Goal: Task Accomplishment & Management: Complete application form

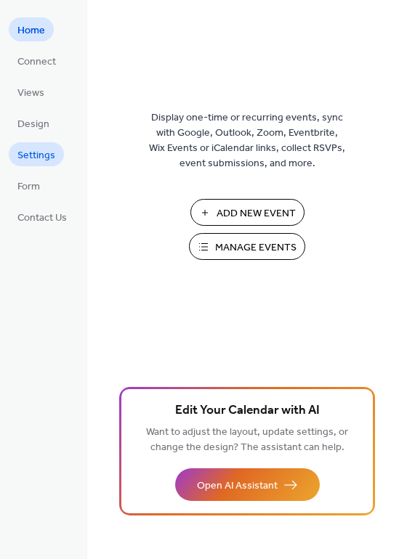
click at [47, 163] on span "Settings" at bounding box center [36, 155] width 38 height 15
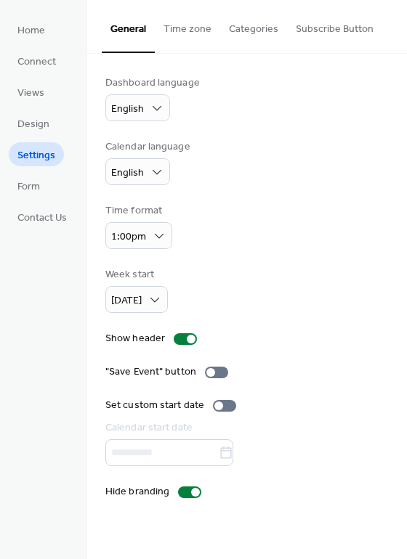
click at [340, 32] on button "Subscribe Button" at bounding box center [334, 26] width 95 height 52
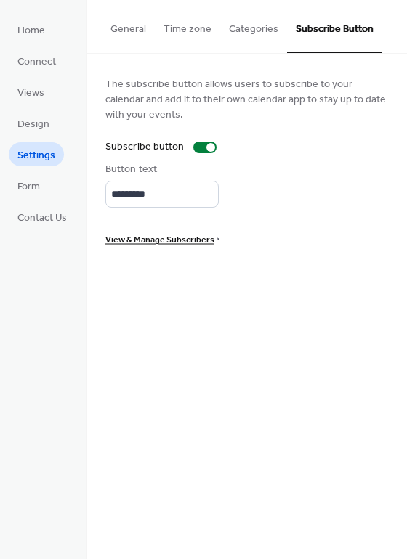
click at [202, 248] on span "View & Manage Subscribers" at bounding box center [159, 239] width 109 height 15
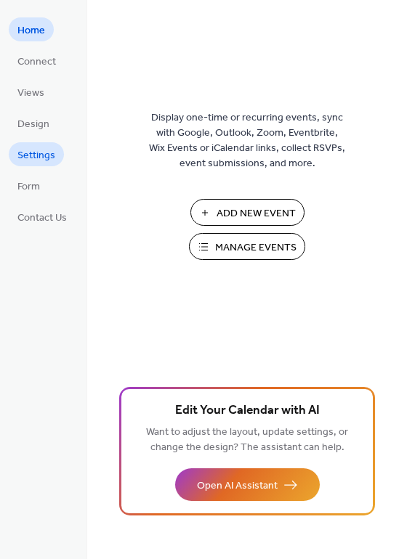
click at [34, 163] on span "Settings" at bounding box center [36, 155] width 38 height 15
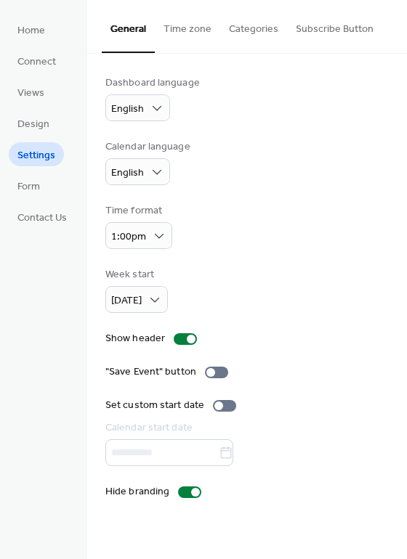
click at [343, 36] on button "Subscribe Button" at bounding box center [334, 26] width 95 height 52
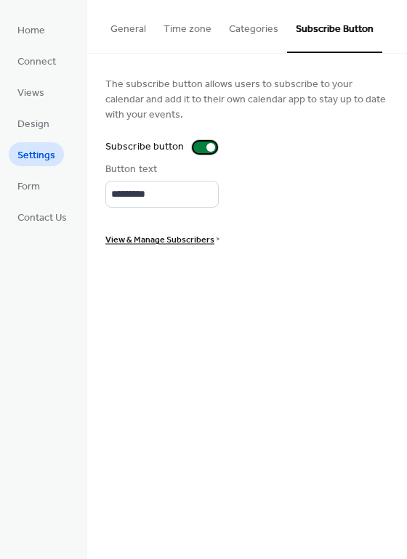
click at [211, 153] on div at bounding box center [204, 148] width 23 height 12
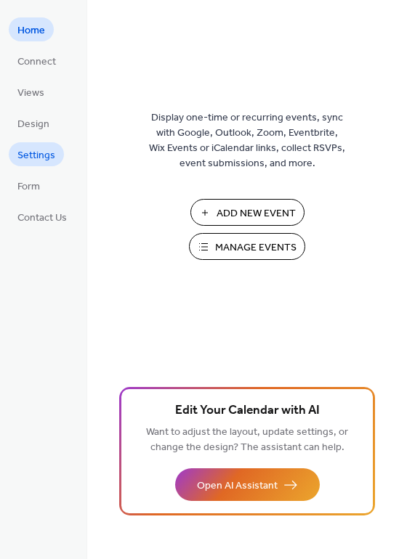
click at [40, 163] on span "Settings" at bounding box center [36, 155] width 38 height 15
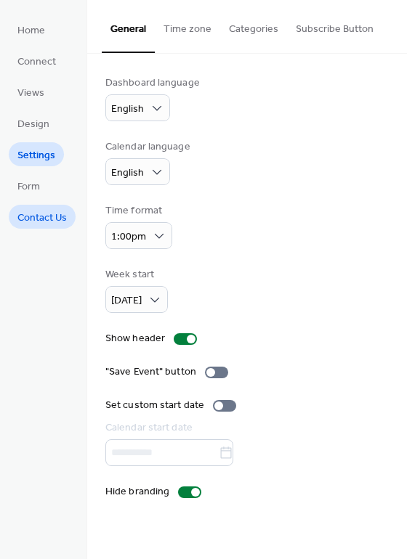
click at [55, 226] on span "Contact Us" at bounding box center [41, 218] width 49 height 15
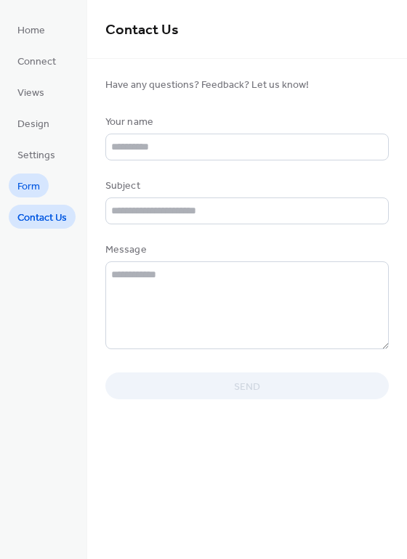
click at [30, 195] on span "Form" at bounding box center [28, 186] width 23 height 15
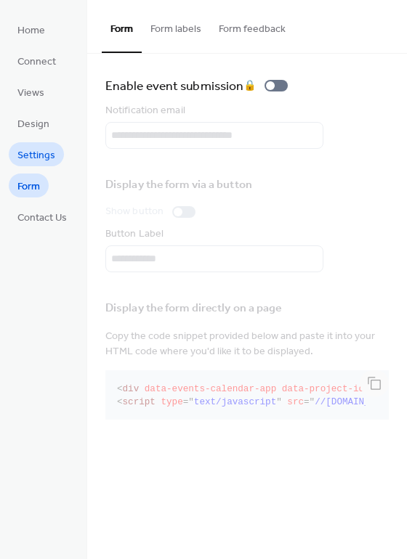
click at [43, 163] on span "Settings" at bounding box center [36, 155] width 38 height 15
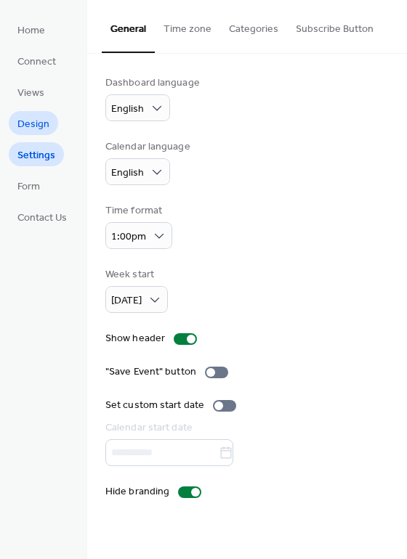
click at [33, 132] on span "Design" at bounding box center [33, 124] width 32 height 15
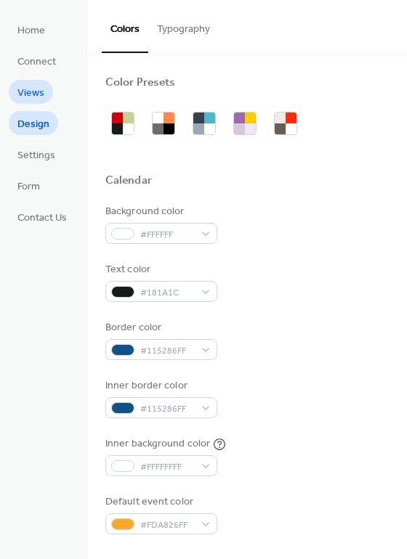
click at [28, 101] on span "Views" at bounding box center [30, 93] width 27 height 15
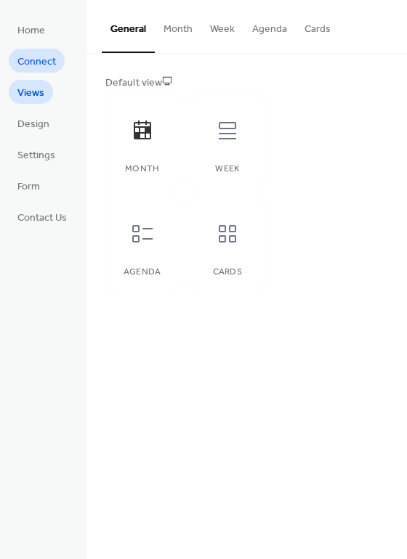
click at [30, 66] on span "Connect" at bounding box center [36, 61] width 38 height 15
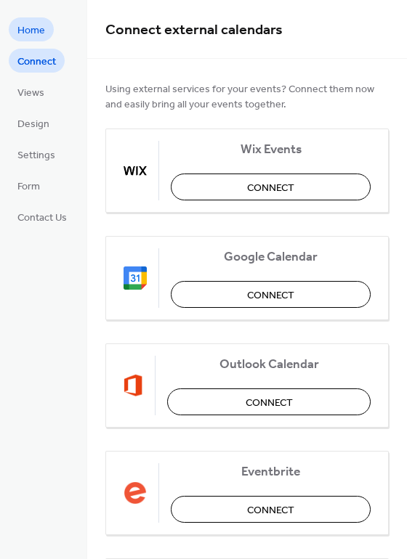
click at [28, 36] on span "Home" at bounding box center [31, 30] width 28 height 15
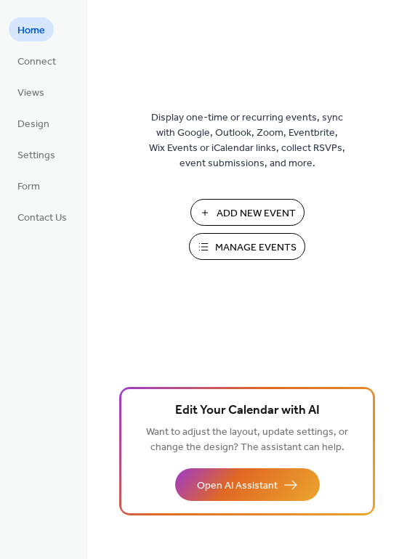
click at [234, 221] on span "Add New Event" at bounding box center [255, 213] width 79 height 15
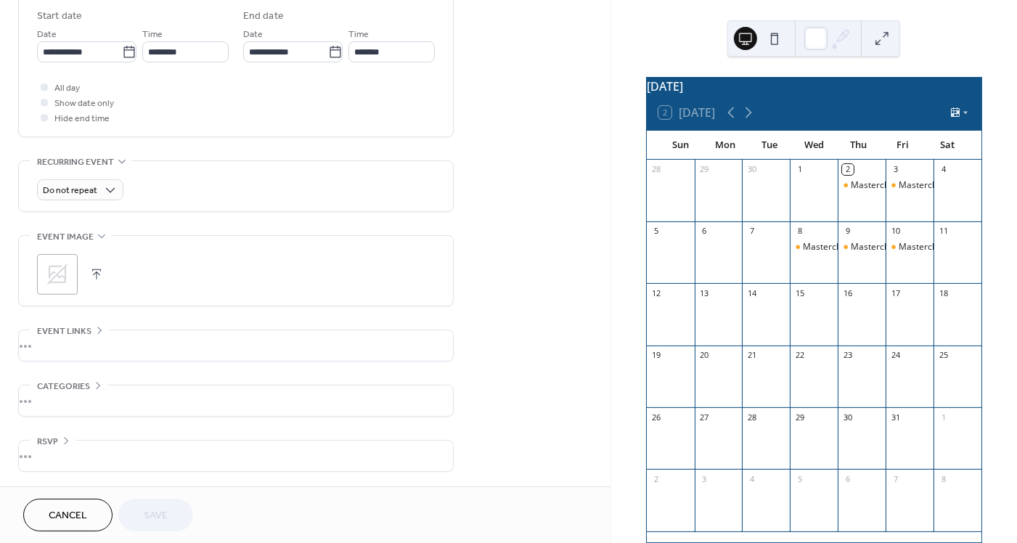
scroll to position [576, 0]
click at [216, 361] on div "•••" at bounding box center [236, 345] width 434 height 30
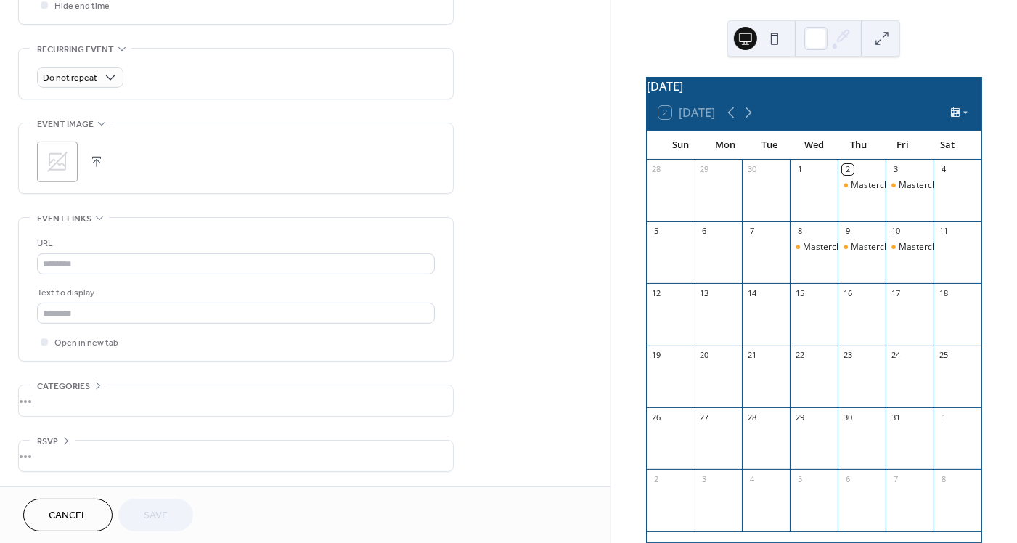
scroll to position [743, 0]
